Goal: Task Accomplishment & Management: Complete application form

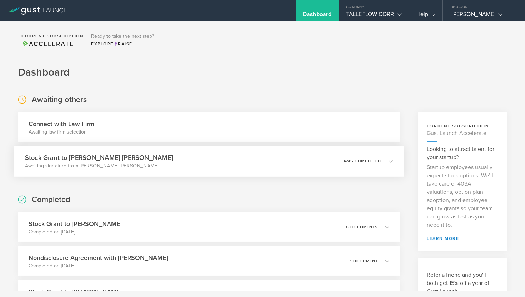
click at [235, 165] on div "Stock Grant to Vaasudev Sridhar Guduguntla Awaiting signature from Vaasudev Sri…" at bounding box center [209, 161] width 390 height 31
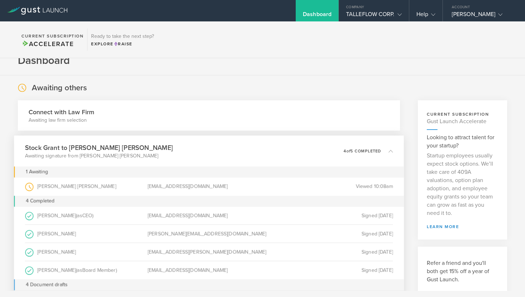
scroll to position [13, 0]
click at [235, 181] on div "[EMAIL_ADDRESS][DOMAIN_NAME]" at bounding box center [209, 186] width 123 height 18
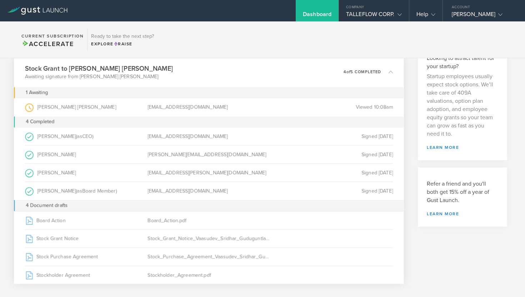
scroll to position [72, 0]
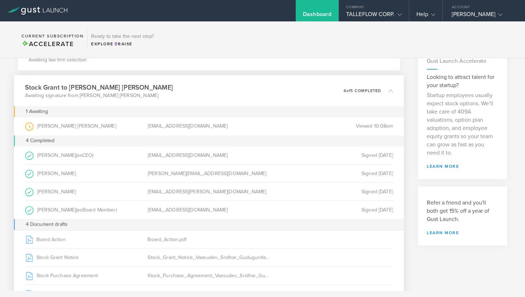
click at [72, 129] on div "Vaasudev Sridhar Guduguntla (as Grantee )" at bounding box center [86, 126] width 123 height 18
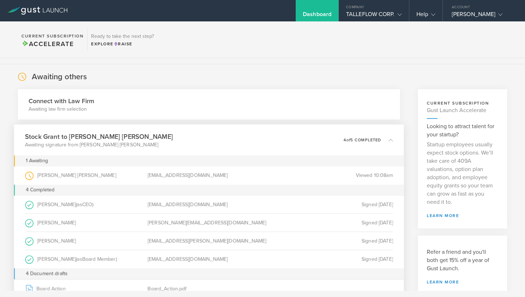
scroll to position [0, 0]
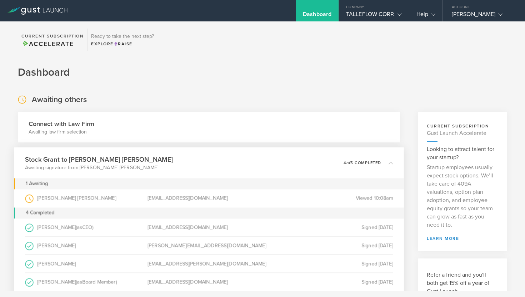
click at [43, 120] on h3 "Connect with Law Firm" at bounding box center [62, 123] width 66 height 9
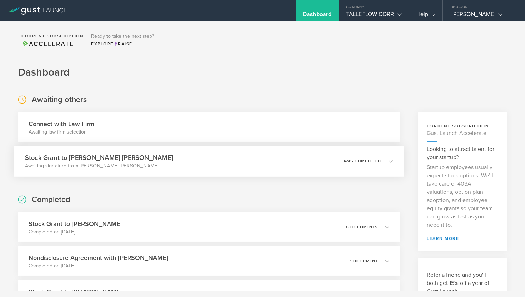
click at [77, 158] on h3 "Stock Grant to [PERSON_NAME] [PERSON_NAME]" at bounding box center [99, 158] width 148 height 10
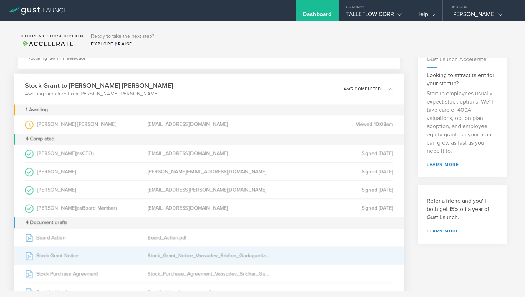
scroll to position [63, 0]
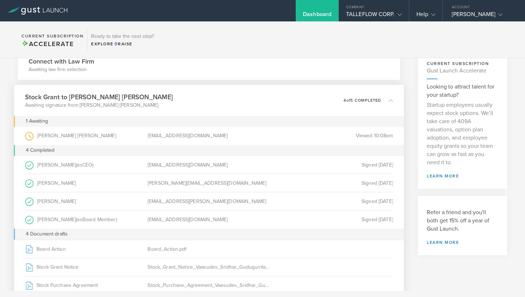
click at [184, 138] on div "[EMAIL_ADDRESS][DOMAIN_NAME]" at bounding box center [209, 136] width 123 height 18
click at [184, 135] on div "[EMAIL_ADDRESS][DOMAIN_NAME]" at bounding box center [209, 136] width 123 height 18
